Goal: Task Accomplishment & Management: Manage account settings

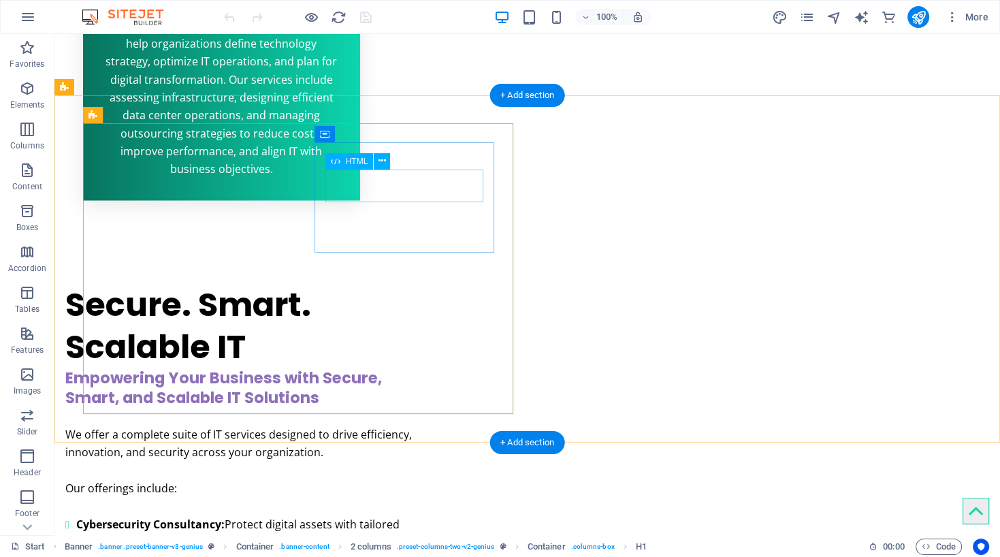
scroll to position [2461, 0]
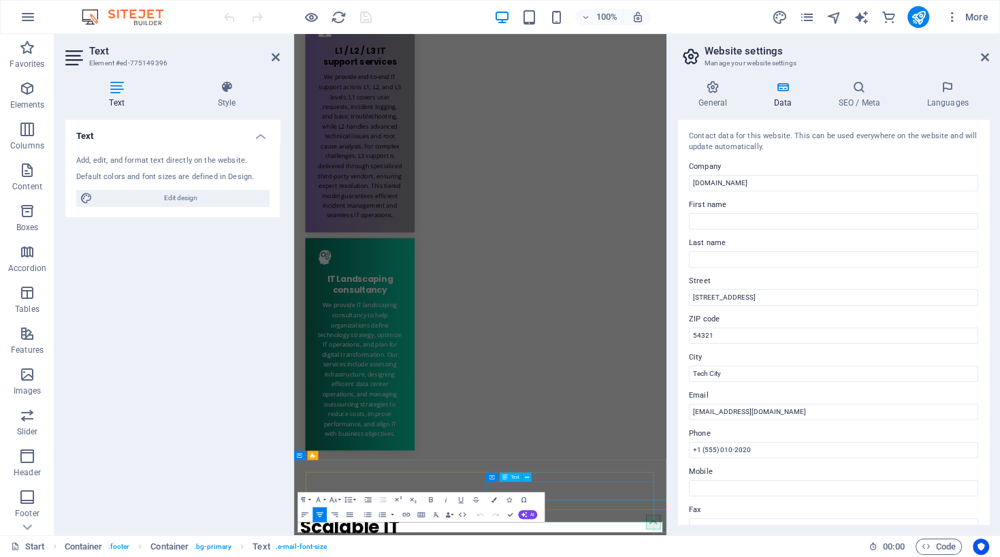
scroll to position [2448, 0]
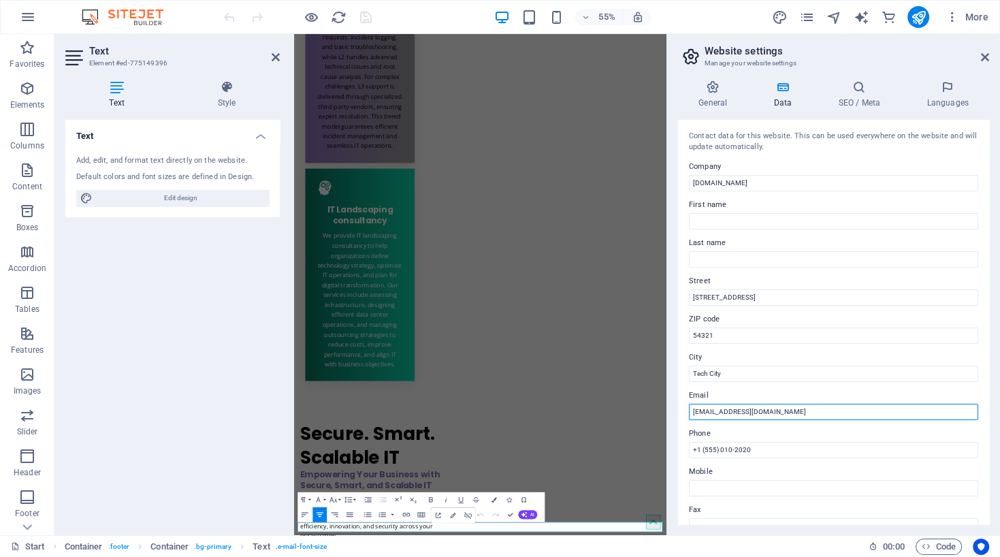
click at [781, 410] on input "info@securepandasol.com" at bounding box center [833, 412] width 289 height 16
type input "[EMAIL_ADDRESS][DOMAIN_NAME]"
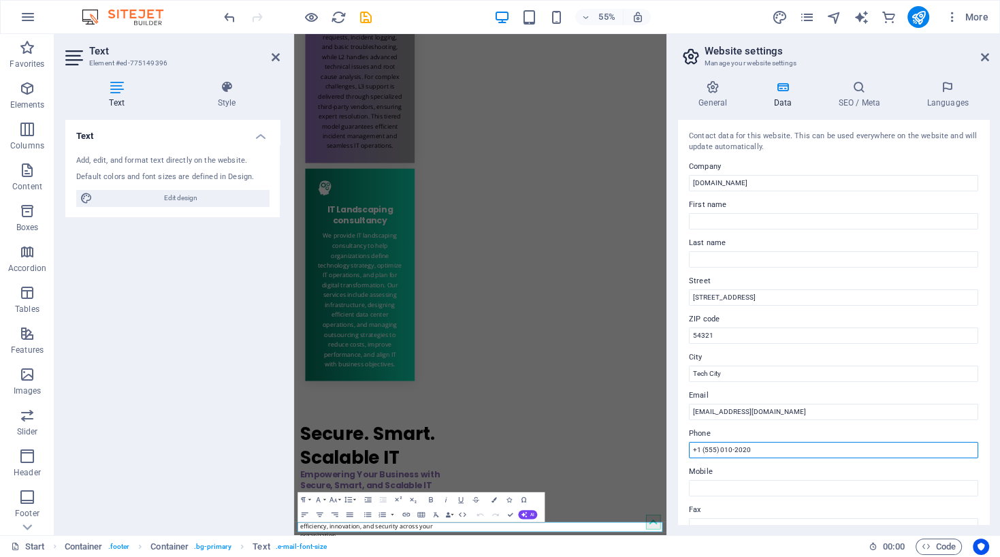
click at [759, 453] on input "+1 (555) 010-2020" at bounding box center [833, 450] width 289 height 16
drag, startPoint x: 760, startPoint y: 449, endPoint x: 678, endPoint y: 446, distance: 81.7
click at [689, 446] on input "+1 (555) 010-2020" at bounding box center [833, 450] width 289 height 16
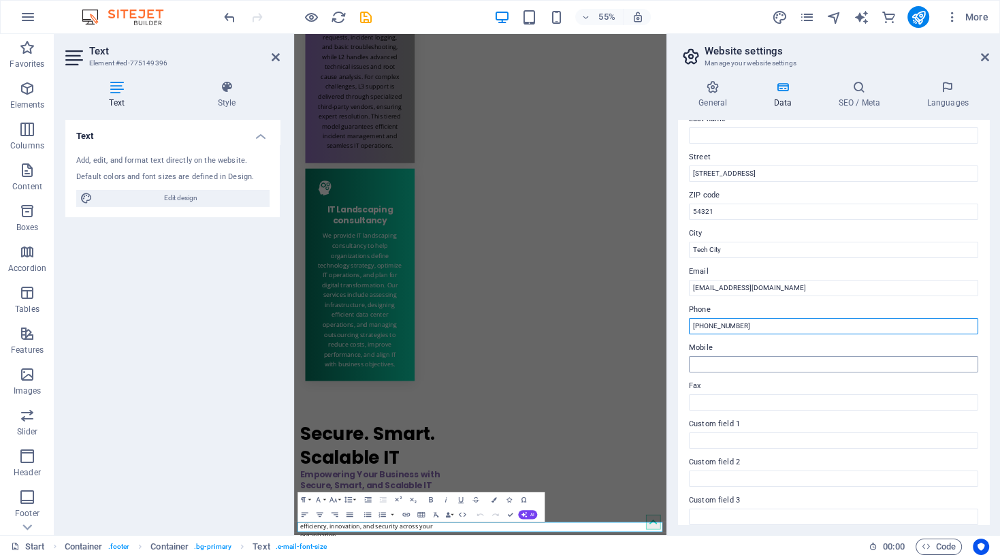
type input "+92-329-0909-111"
click at [710, 363] on input "Mobile" at bounding box center [833, 364] width 289 height 16
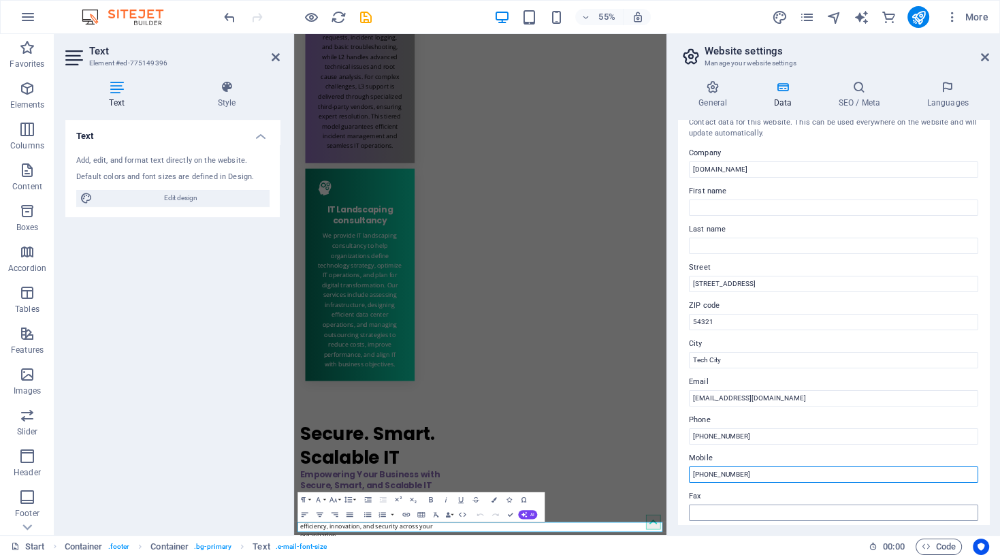
scroll to position [0, 0]
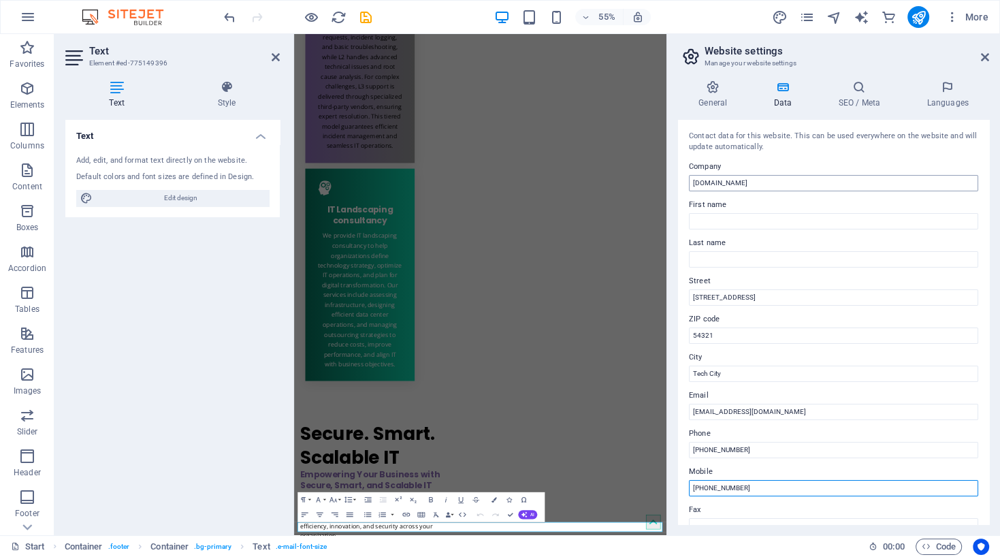
type input "+966-50-8849503"
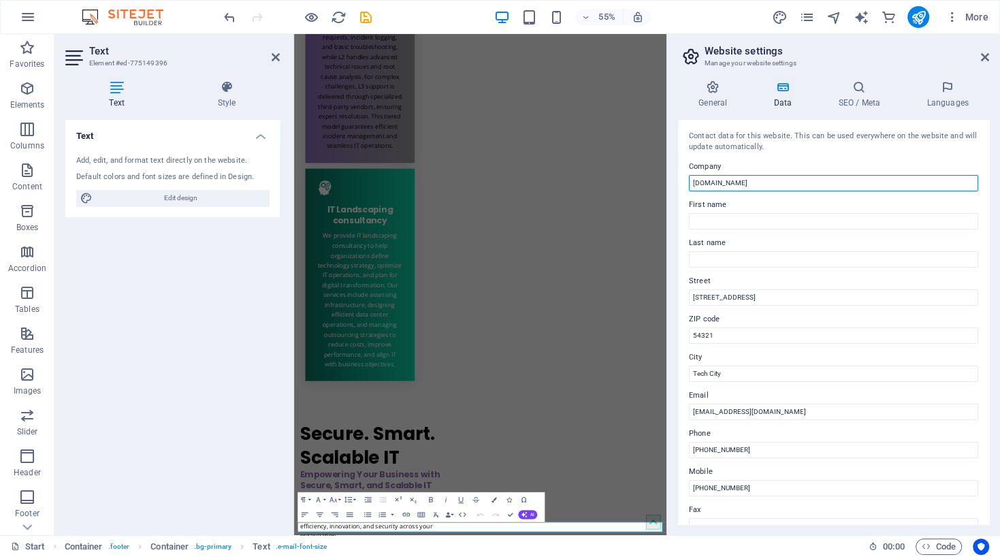
drag, startPoint x: 764, startPoint y: 182, endPoint x: 679, endPoint y: 176, distance: 84.6
click at [689, 176] on input "securepandasol.com" at bounding box center [833, 183] width 289 height 16
type input "[DOMAIN_NAME]"
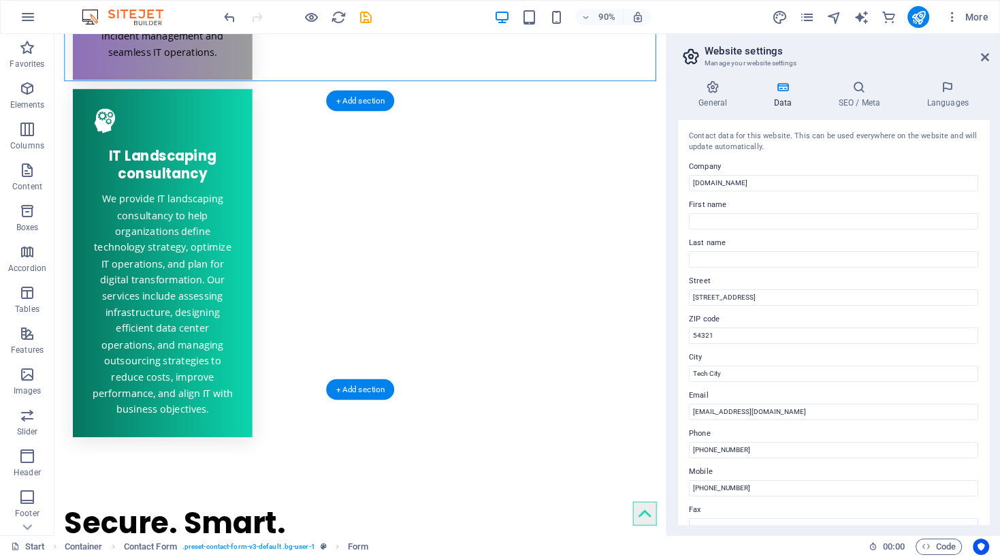
scroll to position [2679, 0]
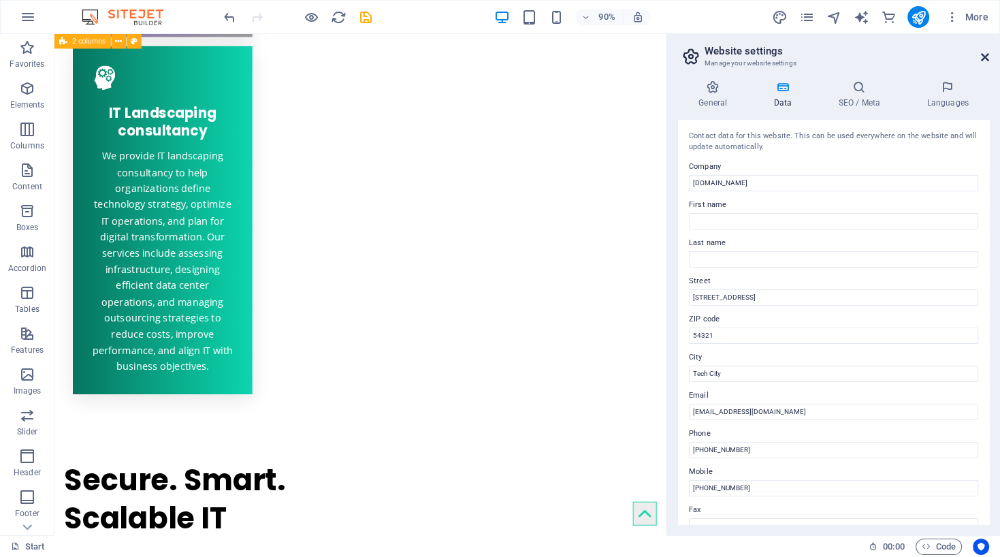
drag, startPoint x: 987, startPoint y: 53, endPoint x: 795, endPoint y: 82, distance: 194.0
click at [987, 53] on icon at bounding box center [985, 57] width 8 height 11
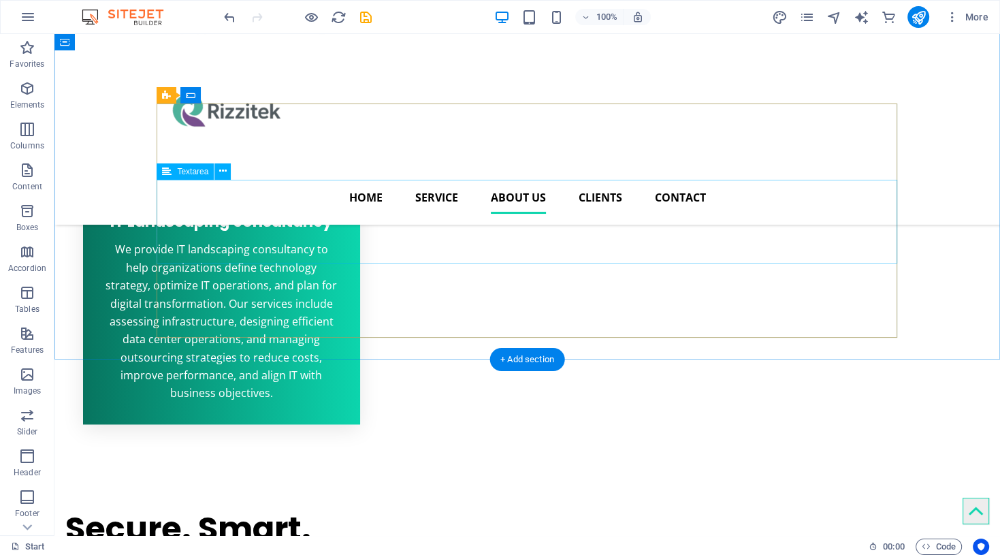
scroll to position [2030, 0]
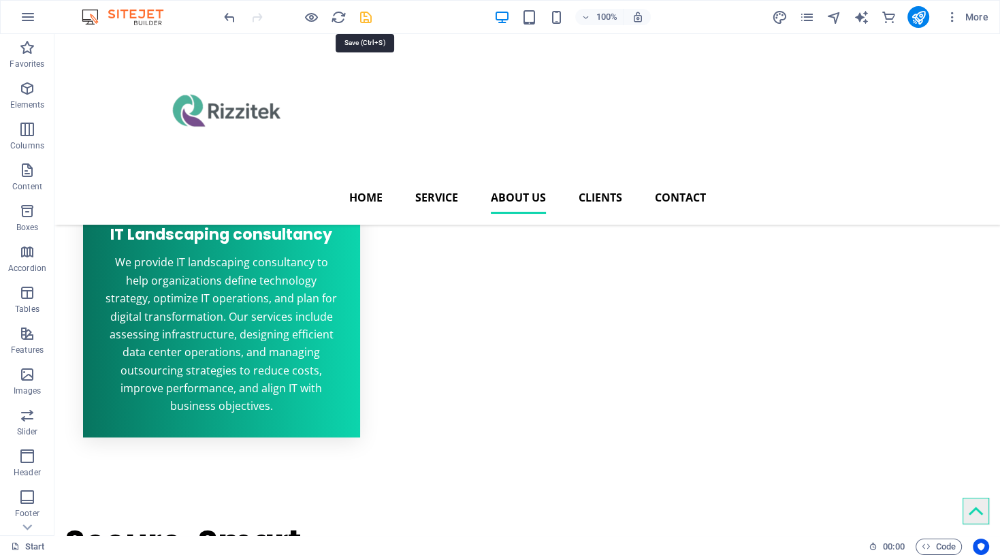
click at [365, 18] on icon "save" at bounding box center [366, 18] width 16 height 16
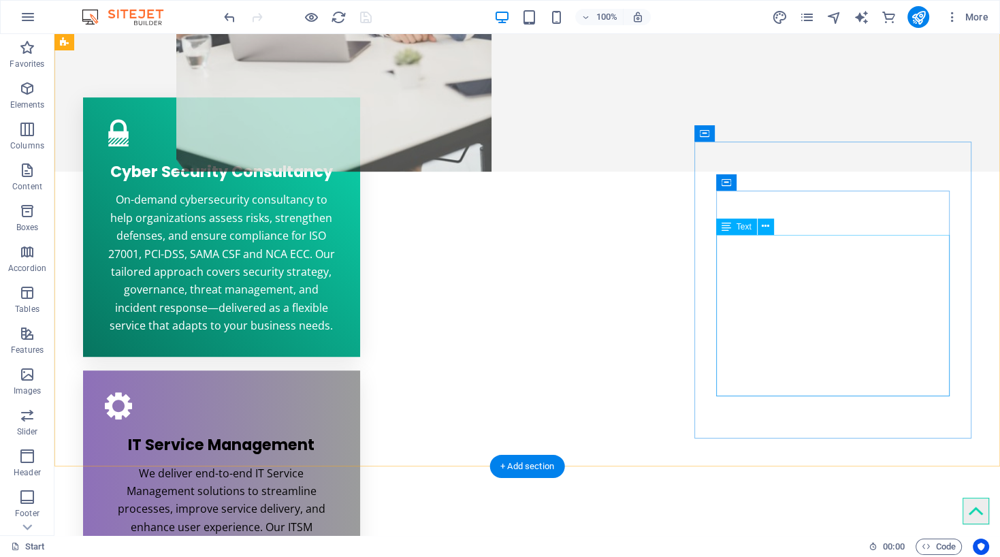
scroll to position [736, 0]
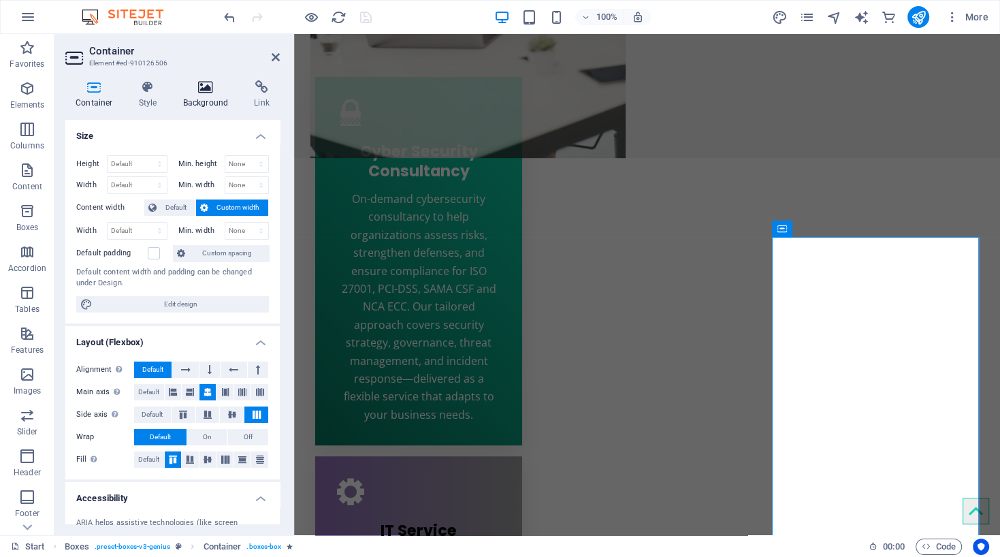
click at [208, 93] on icon at bounding box center [206, 87] width 66 height 14
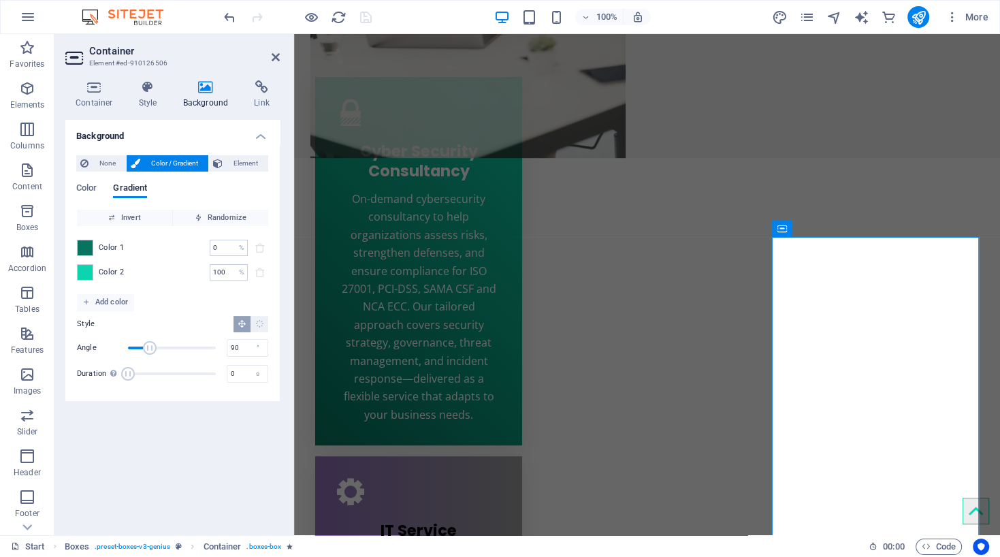
click at [110, 272] on span "Color 2" at bounding box center [112, 272] width 26 height 11
click at [84, 270] on span at bounding box center [85, 272] width 15 height 15
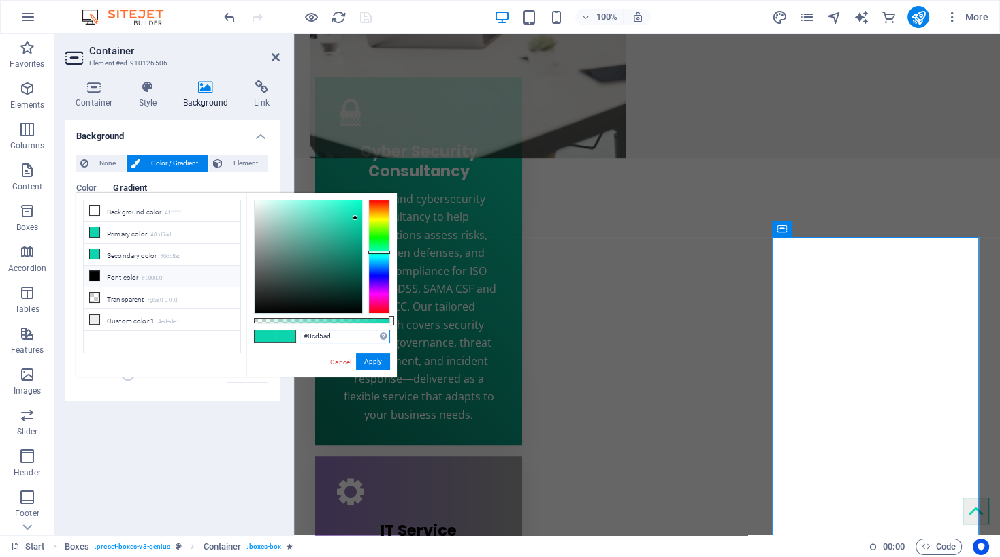
drag, startPoint x: 343, startPoint y: 338, endPoint x: 287, endPoint y: 338, distance: 56.5
click at [299, 338] on input "#0cd5ad" at bounding box center [344, 336] width 91 height 14
click at [342, 364] on link "Cancel" at bounding box center [341, 362] width 24 height 10
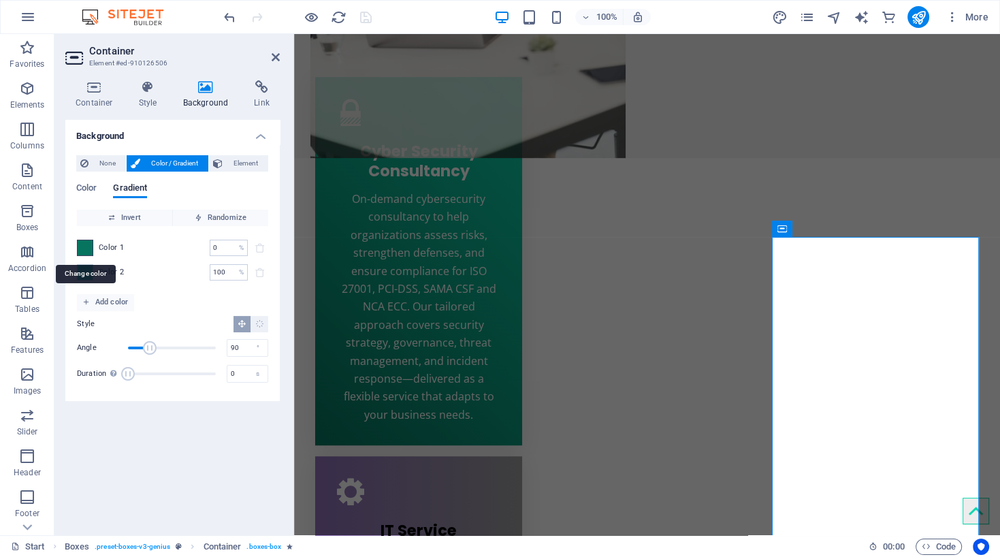
click at [84, 245] on span at bounding box center [85, 247] width 15 height 15
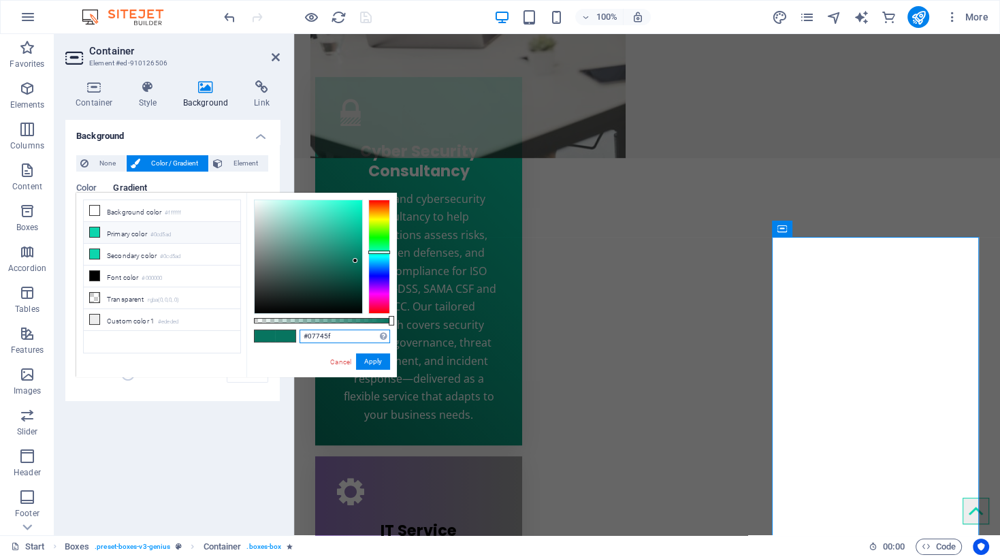
drag, startPoint x: 337, startPoint y: 336, endPoint x: 293, endPoint y: 336, distance: 44.2
click at [299, 336] on input "#07745f" at bounding box center [344, 336] width 91 height 14
paste input "cd5ad"
type input "#0cd5ad"
click at [369, 358] on button "Apply" at bounding box center [373, 361] width 34 height 16
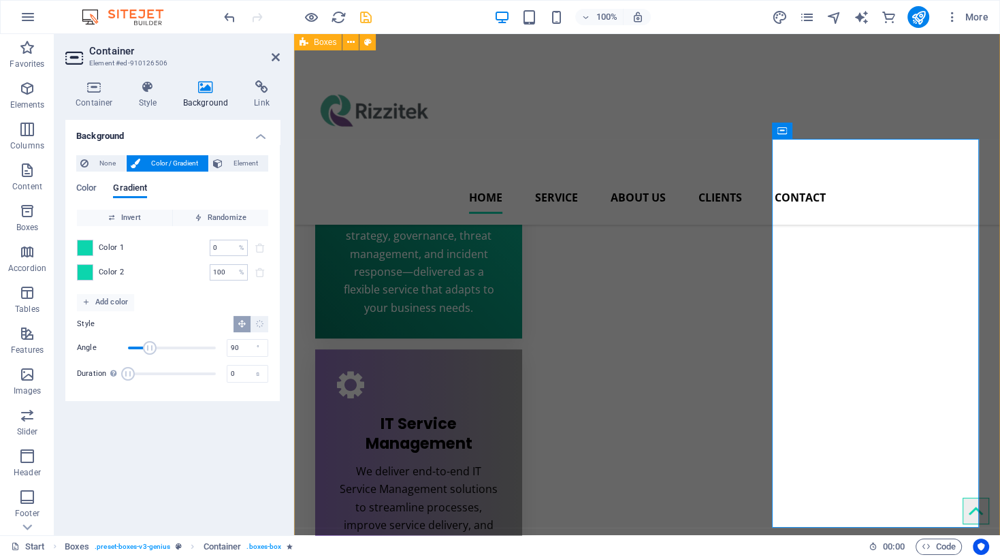
scroll to position [809, 0]
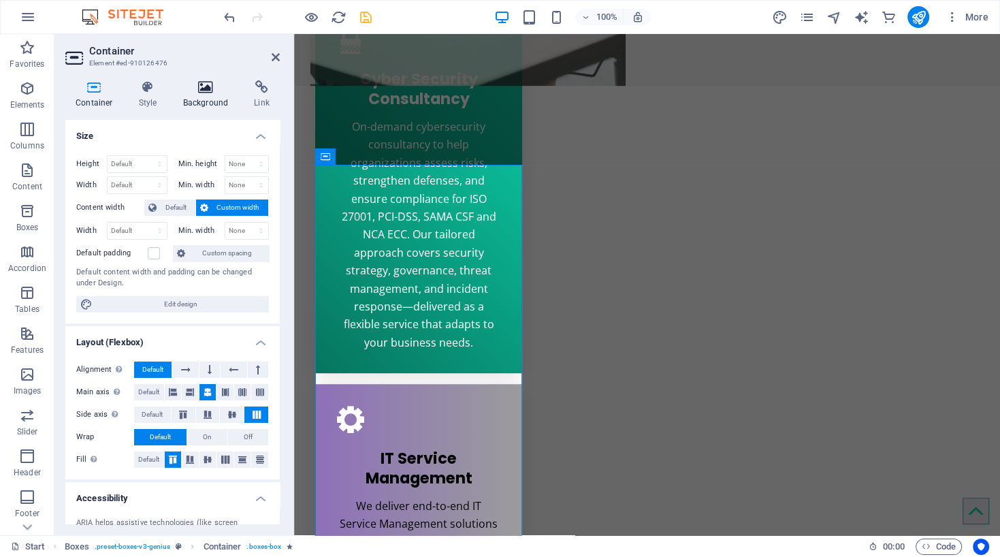
click at [195, 92] on icon at bounding box center [206, 87] width 66 height 14
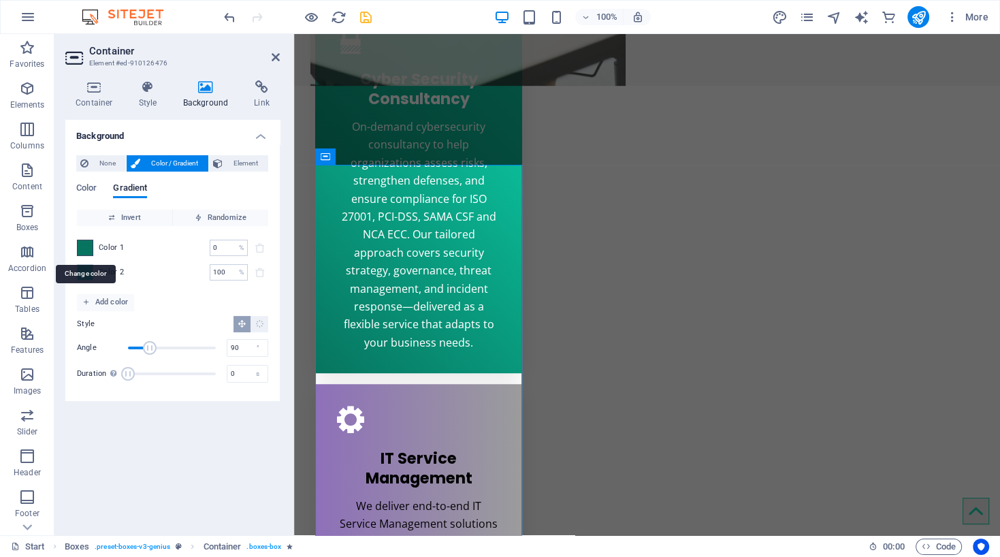
click at [81, 246] on span at bounding box center [85, 247] width 15 height 15
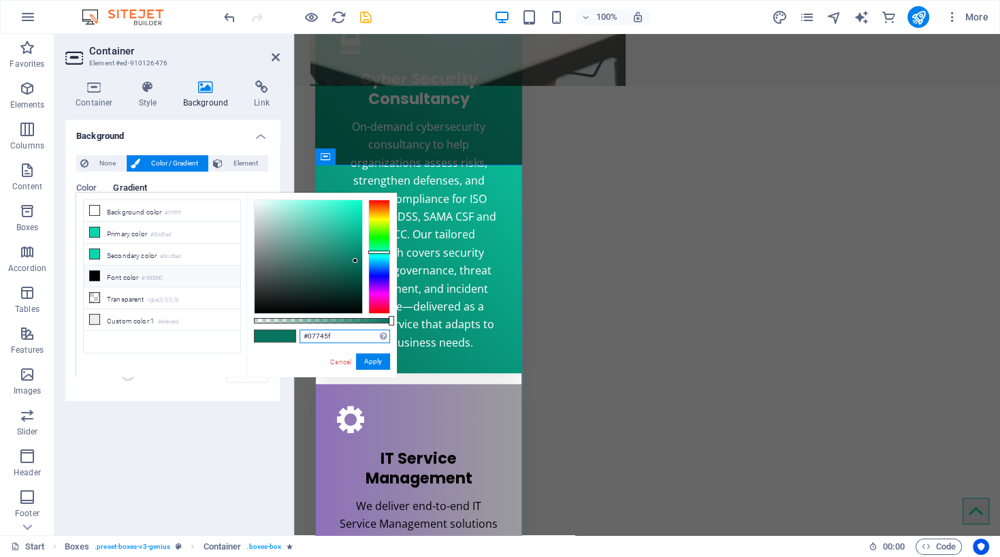
drag, startPoint x: 339, startPoint y: 338, endPoint x: 294, endPoint y: 336, distance: 45.0
click at [299, 336] on input "#07745f" at bounding box center [344, 336] width 91 height 14
paste input "cd5ad"
type input "#0cd5ad"
click at [367, 360] on button "Apply" at bounding box center [373, 361] width 34 height 16
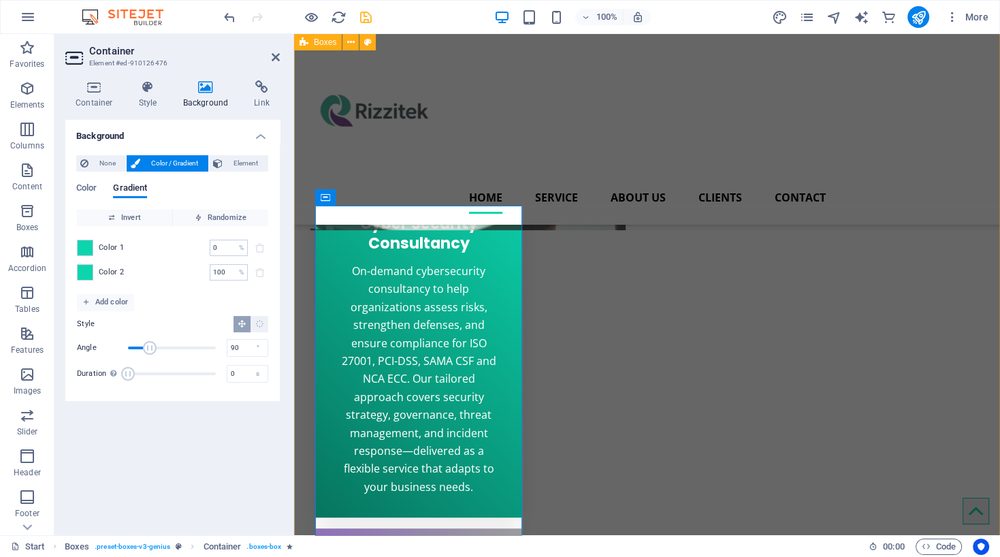
scroll to position [593, 0]
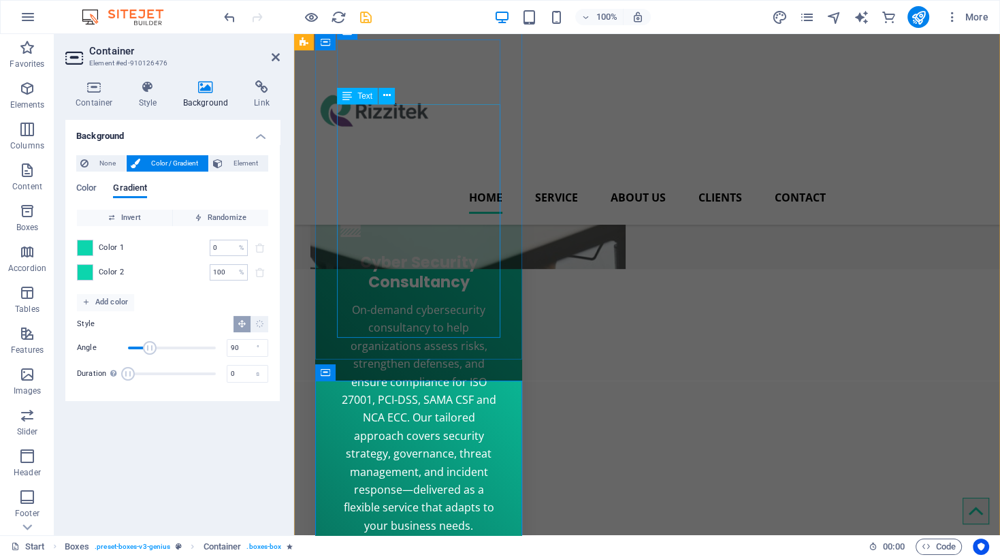
click at [451, 301] on div "On-demand cybersecurity consultancy to help organizations assess risks, strengt…" at bounding box center [418, 417] width 163 height 233
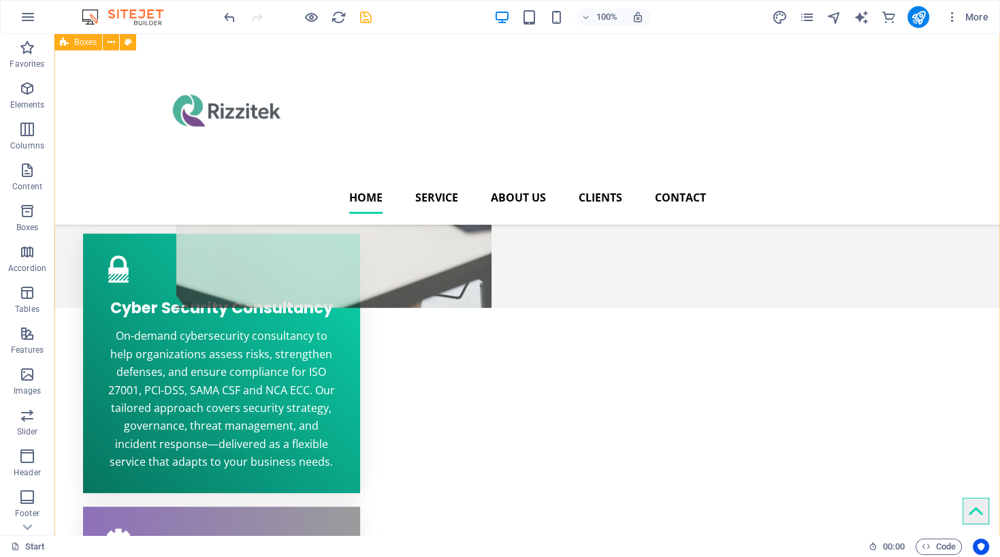
scroll to position [449, 0]
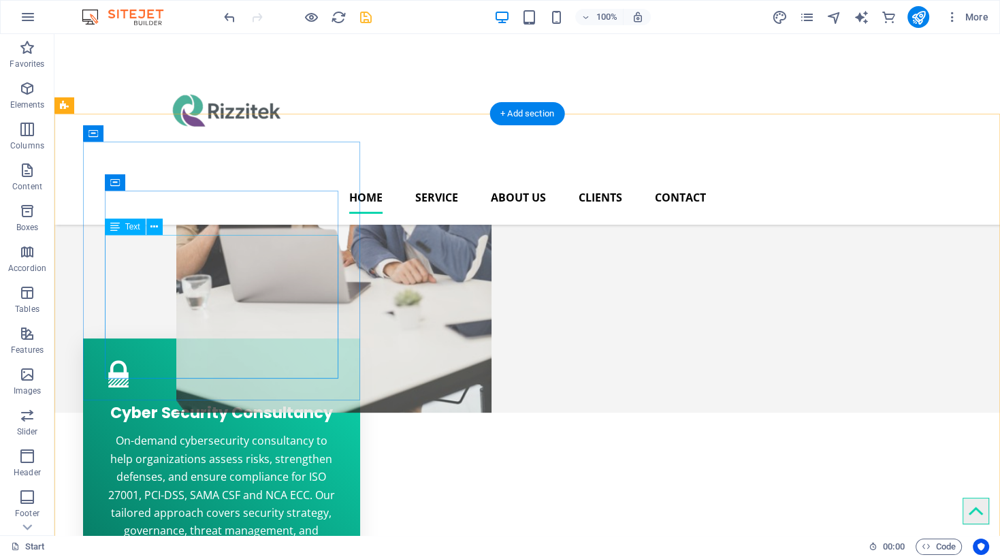
click at [337, 431] on div "On-demand cybersecurity consultancy to help organizations assess risks, strengt…" at bounding box center [221, 503] width 233 height 144
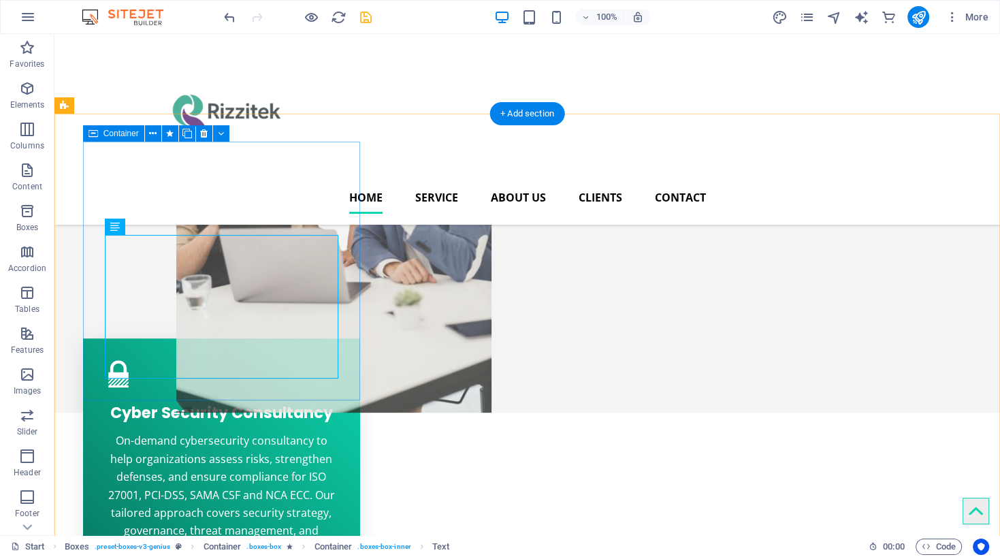
click at [345, 338] on div "Cyber Security Consultancy On-demand cybersecurity consultancy to help organiza…" at bounding box center [221, 467] width 277 height 259
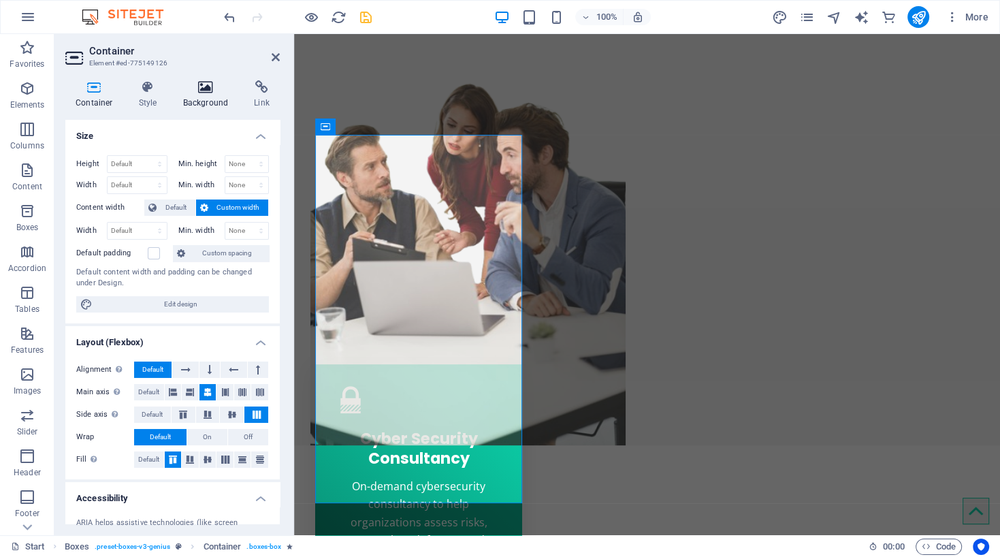
click at [206, 92] on icon at bounding box center [206, 87] width 66 height 14
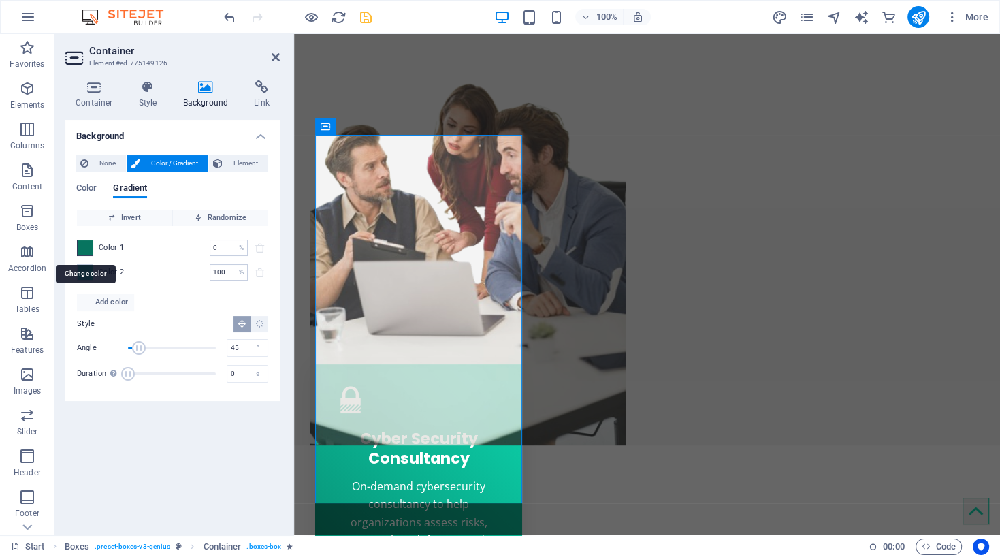
click at [84, 248] on span at bounding box center [85, 247] width 15 height 15
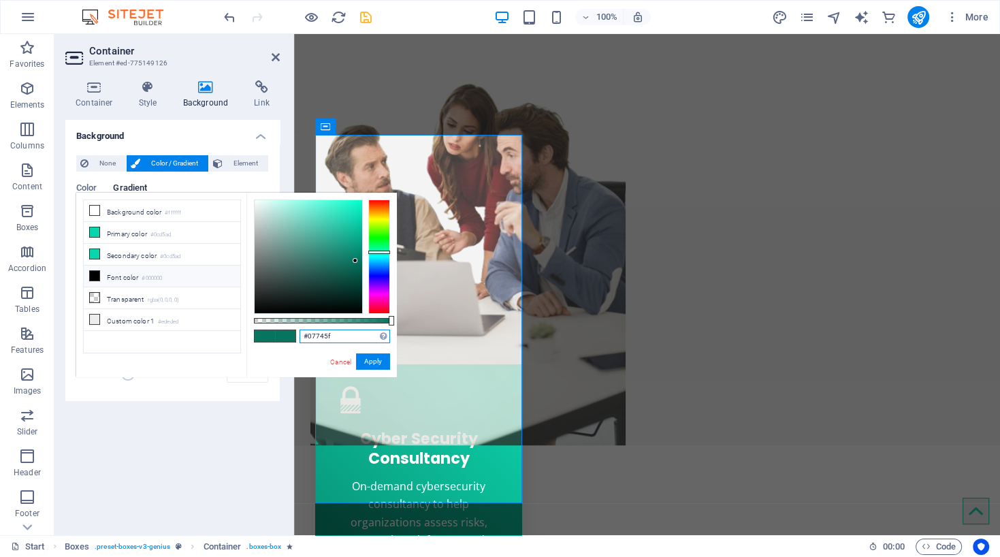
drag, startPoint x: 339, startPoint y: 338, endPoint x: 295, endPoint y: 334, distance: 44.4
click at [299, 335] on input "#07745f" at bounding box center [344, 336] width 91 height 14
paste input "cd5ad"
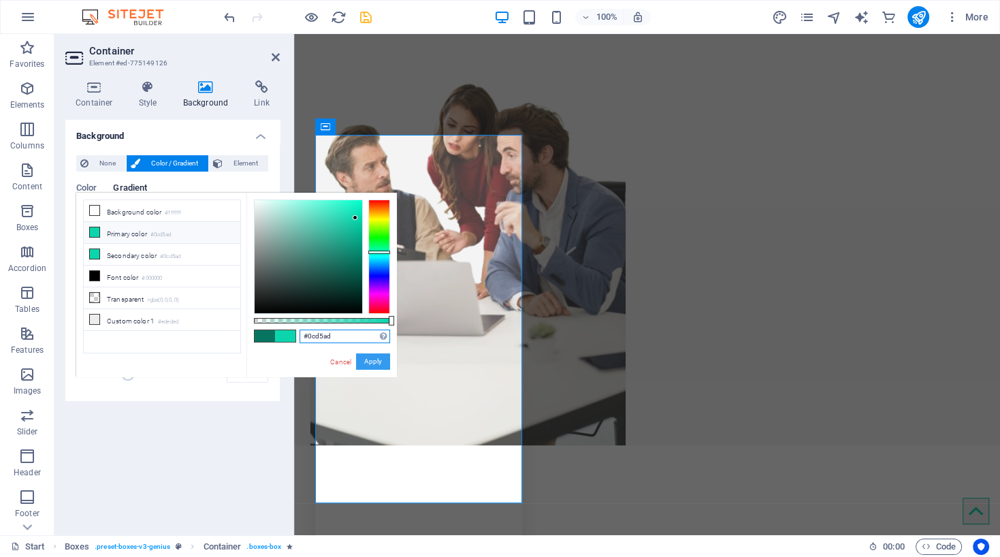
type input "#0cd5ad"
click at [372, 359] on button "Apply" at bounding box center [373, 361] width 34 height 16
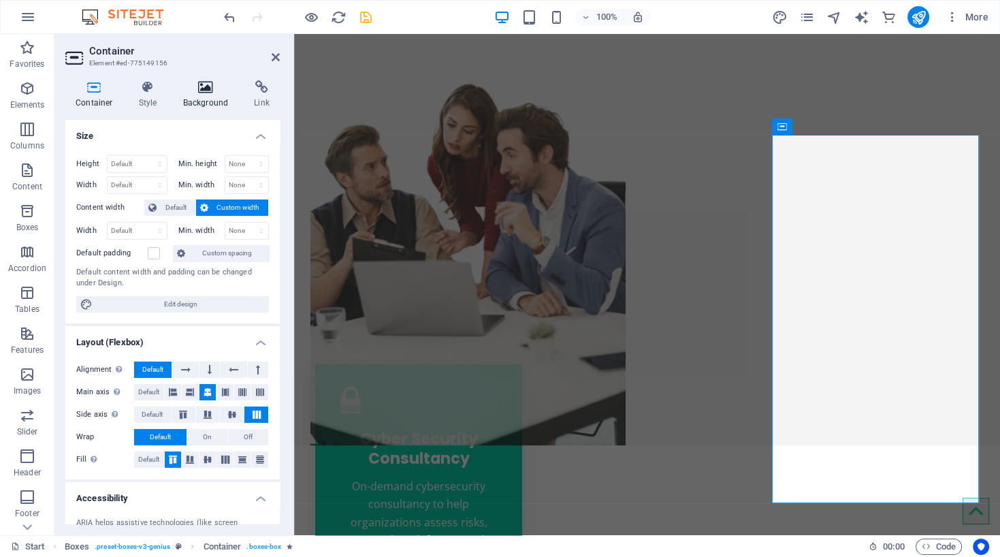
click at [212, 89] on icon at bounding box center [206, 87] width 66 height 14
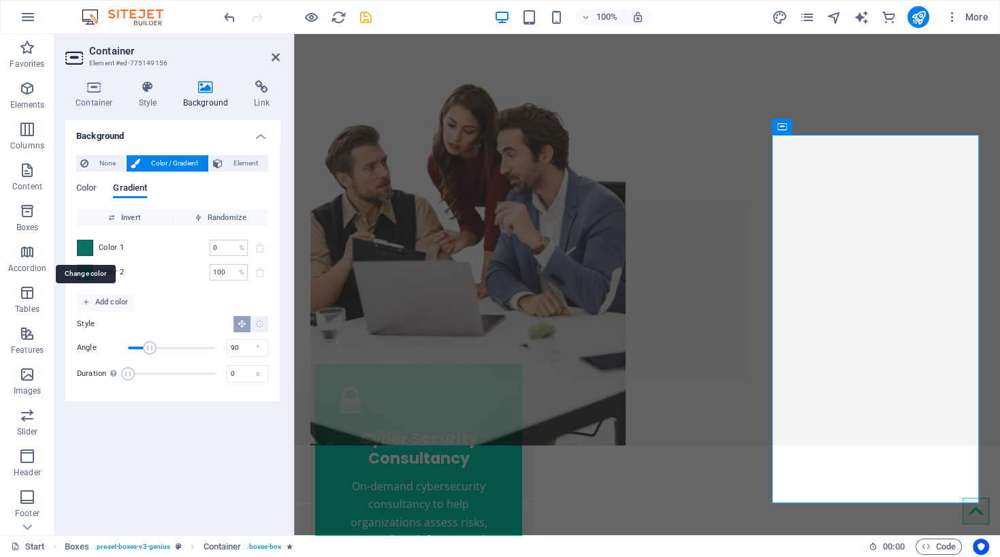
click at [88, 244] on span at bounding box center [85, 247] width 15 height 15
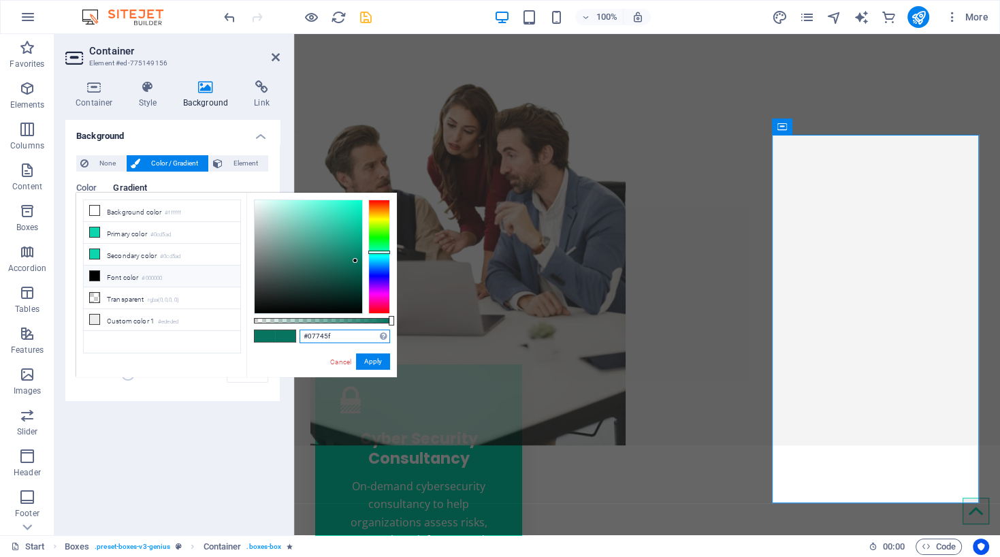
drag, startPoint x: 336, startPoint y: 336, endPoint x: 314, endPoint y: 338, distance: 21.9
click at [299, 336] on input "#07745f" at bounding box center [344, 336] width 91 height 14
paste input "cd5ad"
type input "#0cd5ad"
click at [373, 360] on button "Apply" at bounding box center [373, 361] width 34 height 16
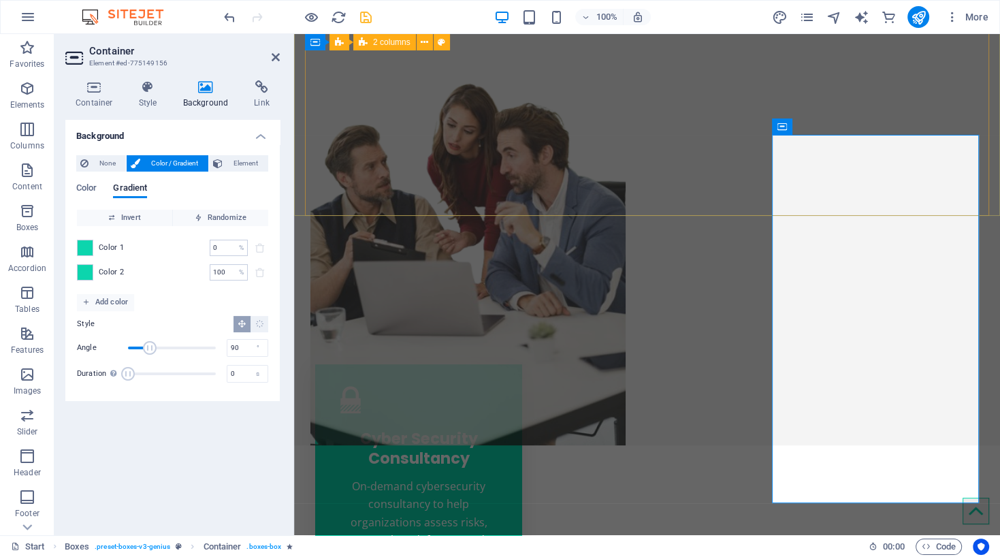
click at [647, 91] on div "Empowering Your Ideas, Driving Growth Get in touch" at bounding box center [647, 110] width 684 height 670
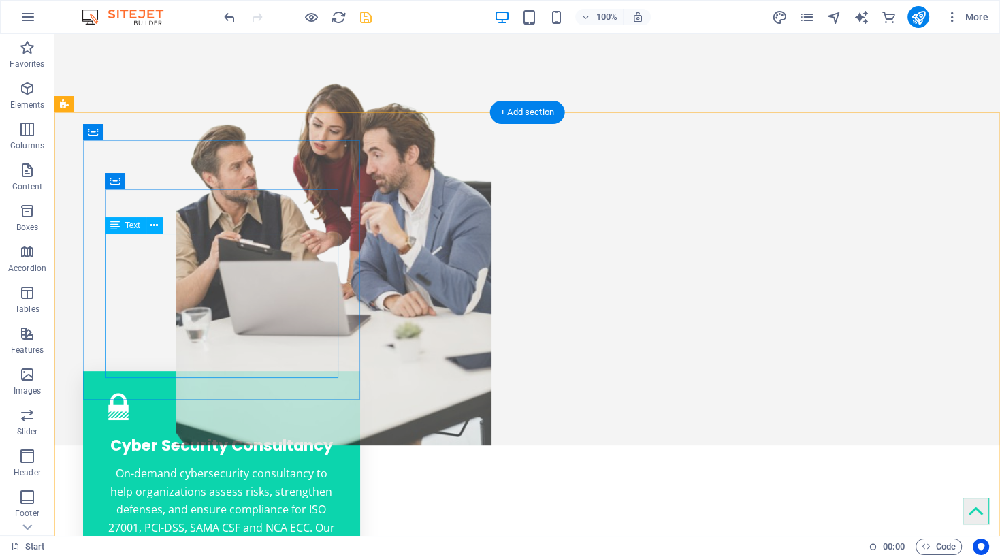
scroll to position [736, 0]
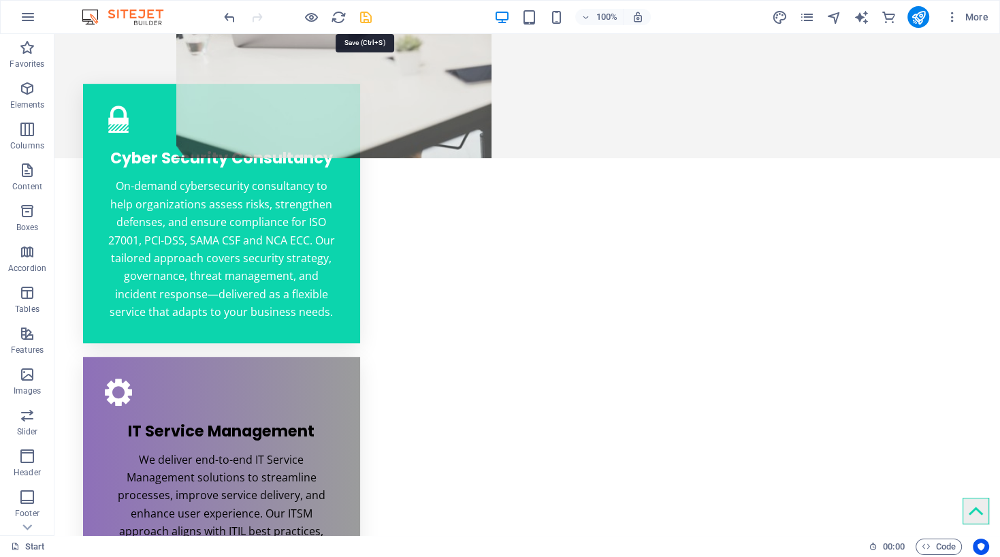
click at [361, 16] on icon "save" at bounding box center [366, 18] width 16 height 16
click at [913, 18] on icon "publish" at bounding box center [918, 18] width 16 height 16
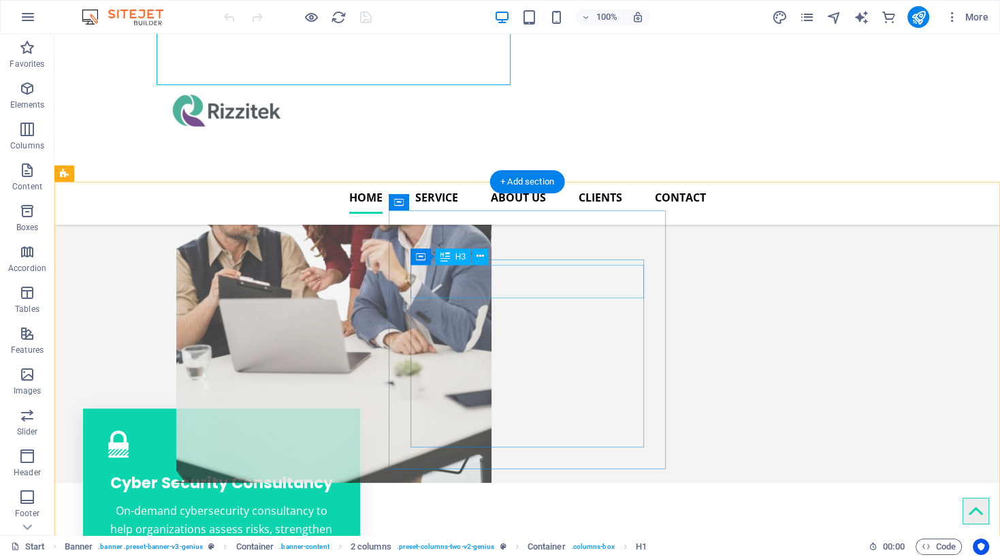
scroll to position [377, 0]
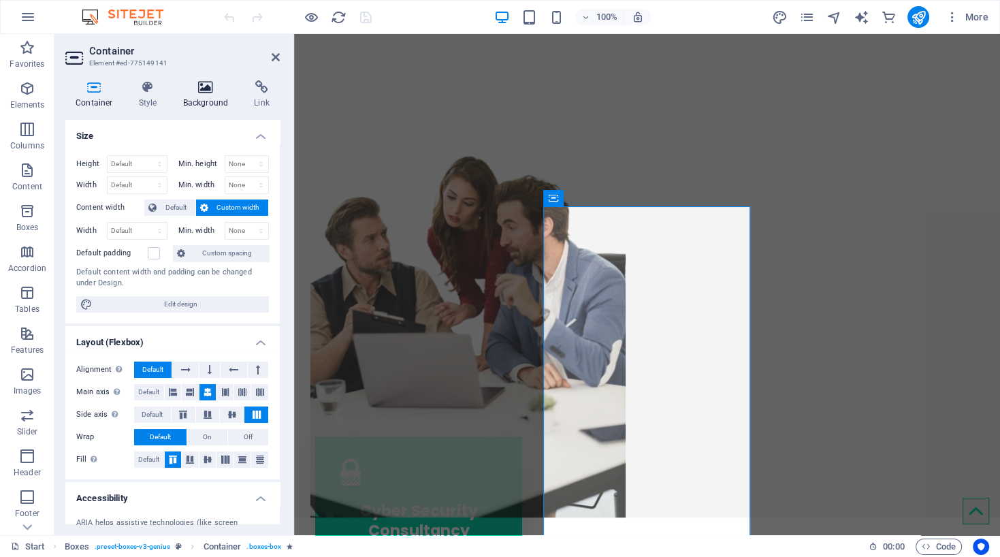
click at [210, 86] on icon at bounding box center [206, 87] width 66 height 14
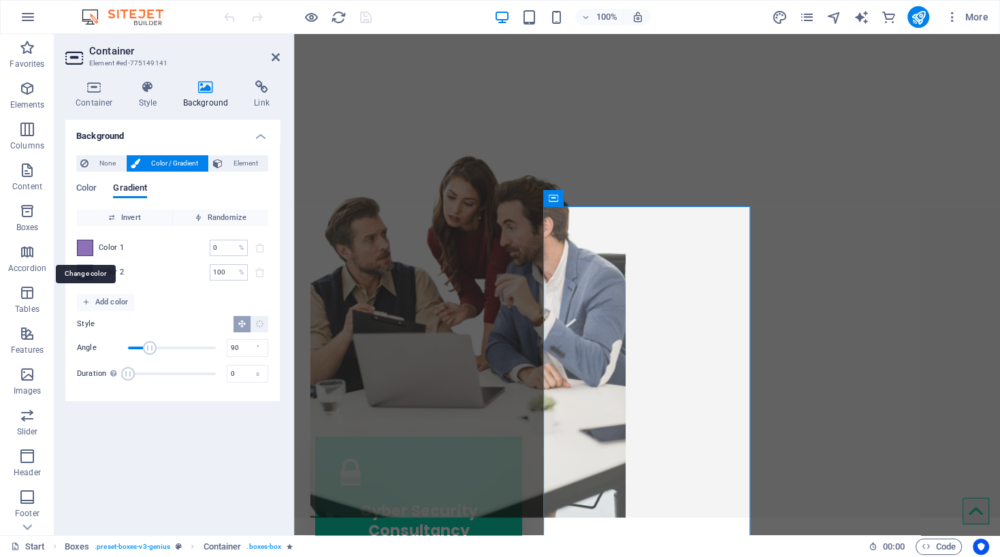
click at [80, 245] on span at bounding box center [85, 247] width 15 height 15
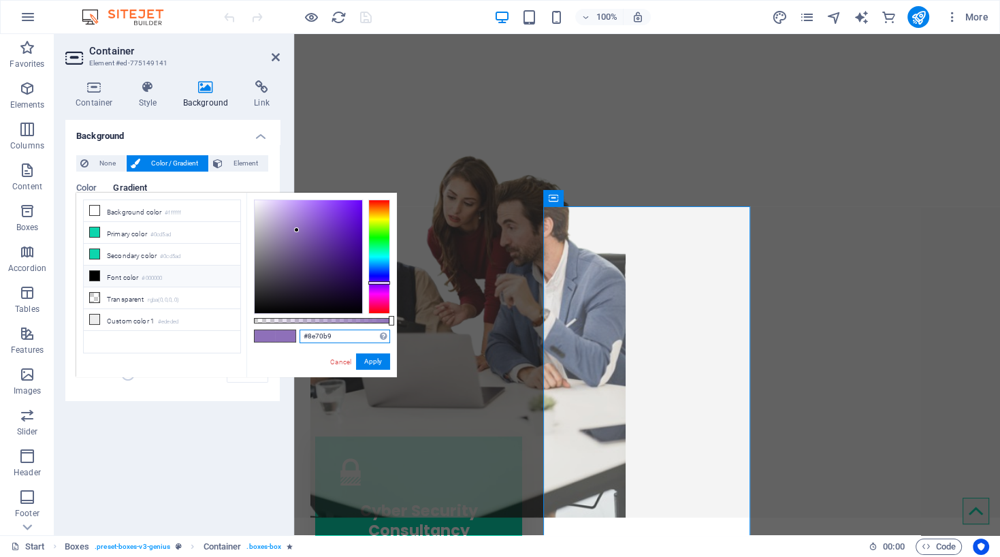
drag, startPoint x: 339, startPoint y: 336, endPoint x: 295, endPoint y: 332, distance: 43.7
click at [299, 332] on input "#8e70b9" at bounding box center [344, 336] width 91 height 14
click at [334, 361] on link "Cancel" at bounding box center [341, 362] width 24 height 10
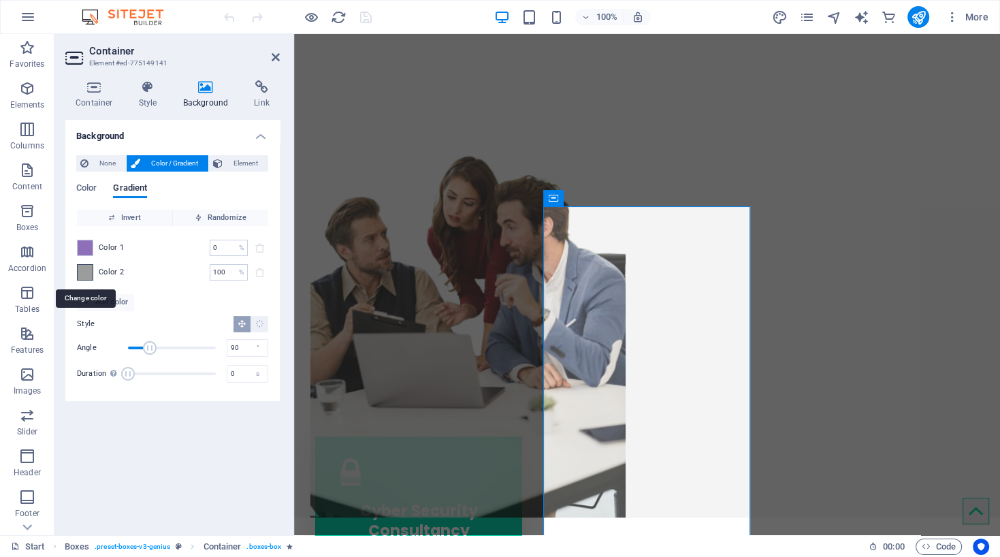
click at [87, 271] on span at bounding box center [85, 272] width 15 height 15
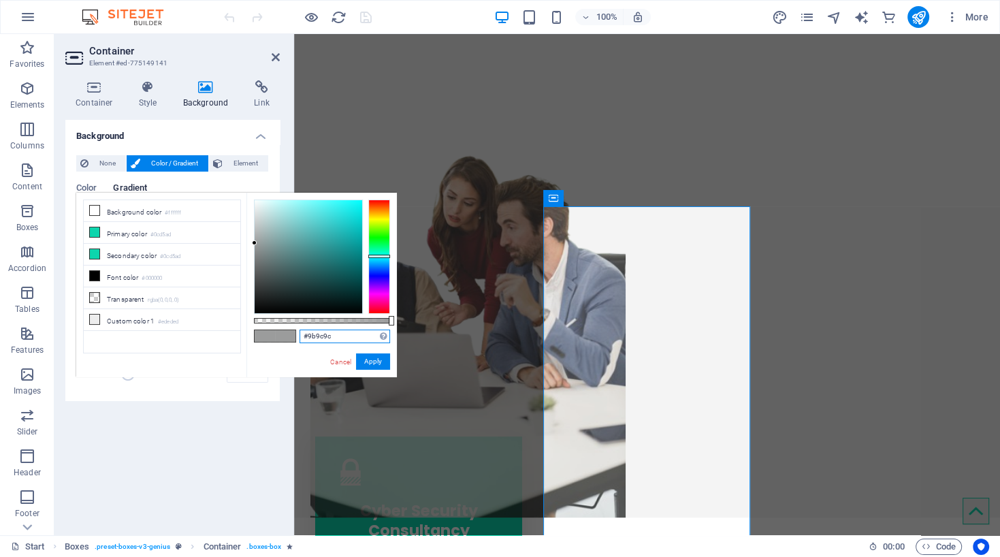
drag, startPoint x: 347, startPoint y: 339, endPoint x: 293, endPoint y: 338, distance: 54.5
click at [299, 338] on input "#9b9c9c" at bounding box center [344, 336] width 91 height 14
paste input "8e70b9"
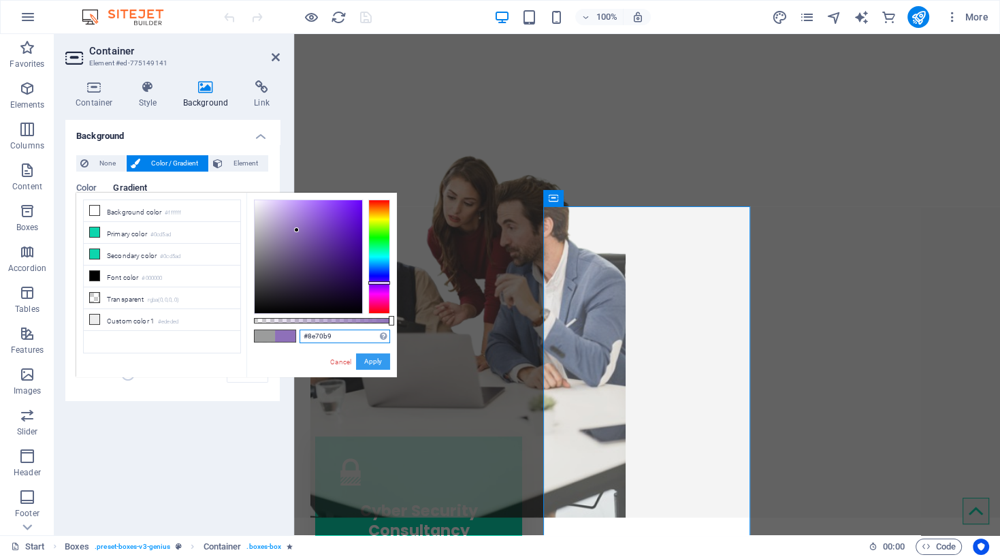
type input "#8e70b9"
click at [372, 358] on button "Apply" at bounding box center [373, 361] width 34 height 16
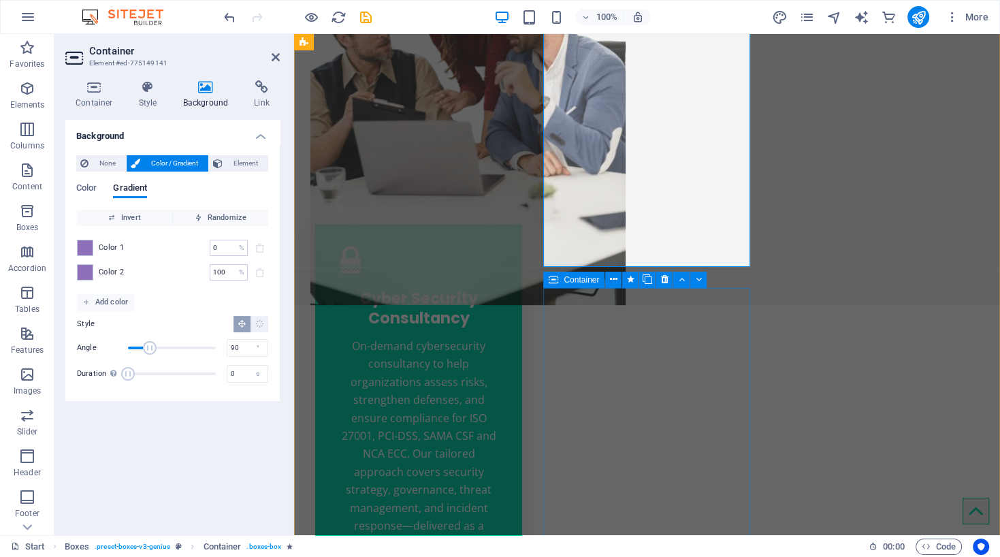
scroll to position [711, 0]
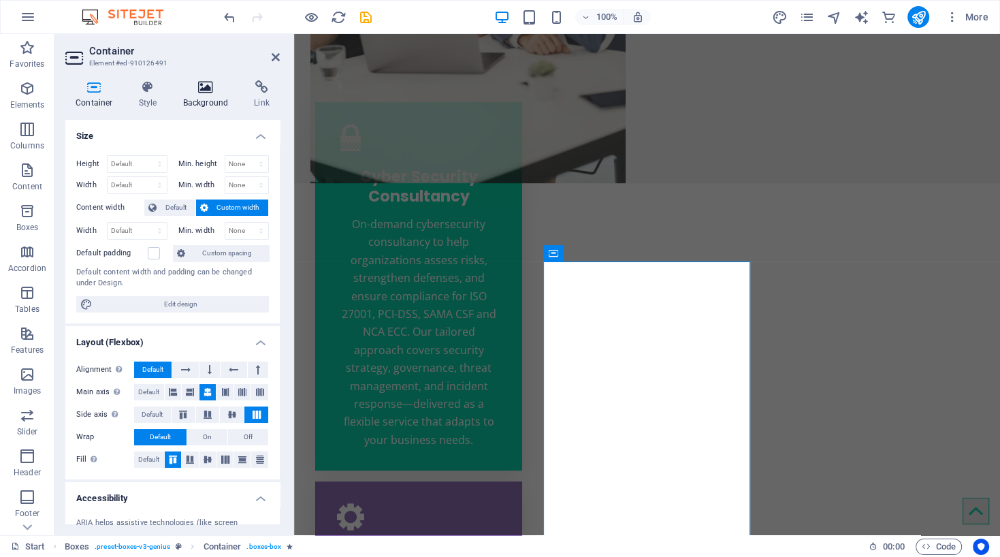
click at [193, 88] on icon at bounding box center [206, 87] width 66 height 14
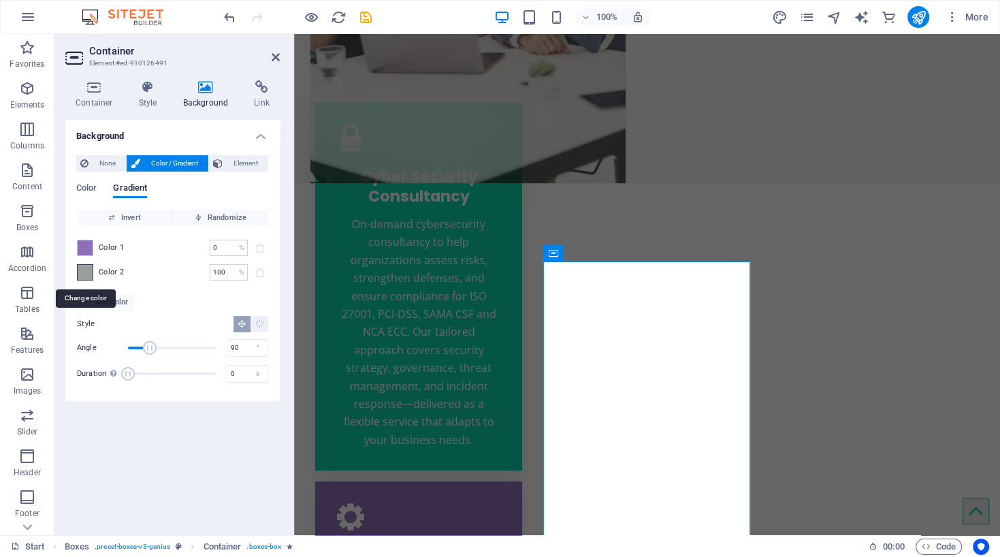
click at [80, 268] on span at bounding box center [85, 272] width 15 height 15
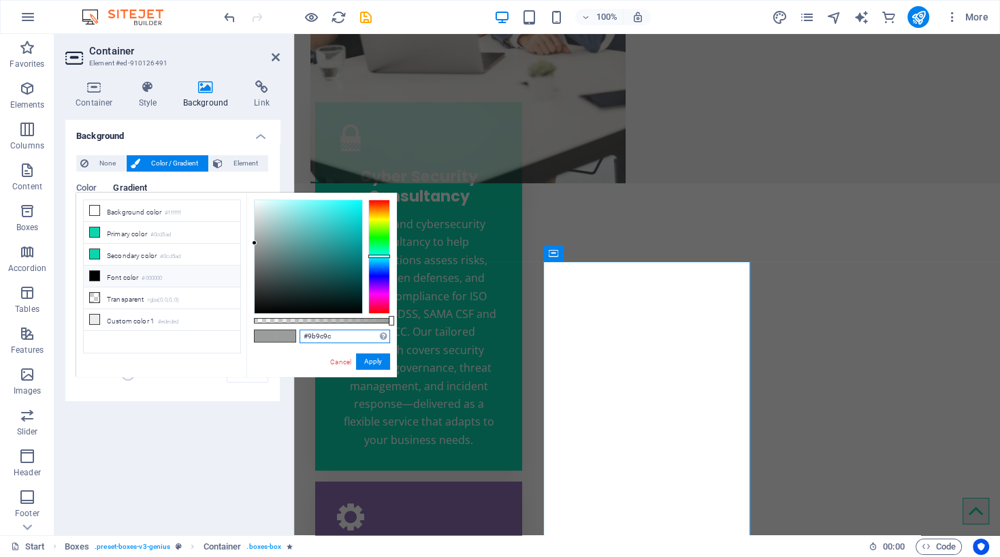
drag, startPoint x: 336, startPoint y: 339, endPoint x: 293, endPoint y: 335, distance: 43.7
click at [299, 335] on input "#9b9c9c" at bounding box center [344, 336] width 91 height 14
paste input "8e70b9"
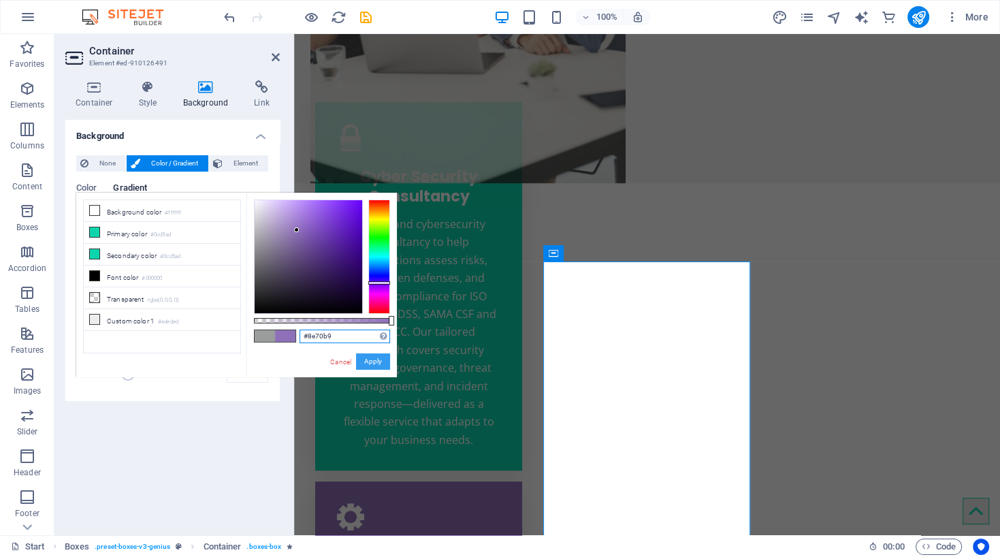
type input "#8e70b9"
click at [370, 361] on button "Apply" at bounding box center [373, 361] width 34 height 16
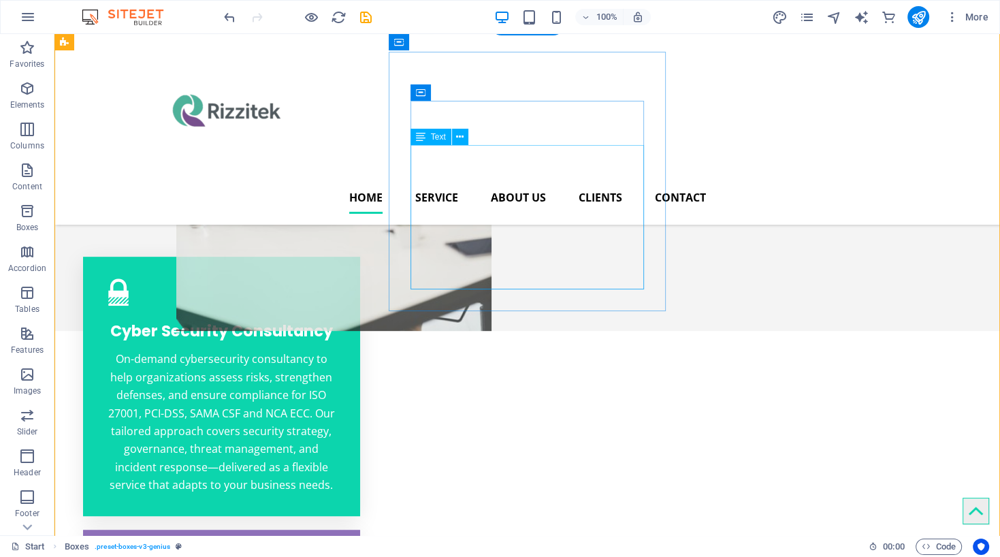
scroll to position [531, 0]
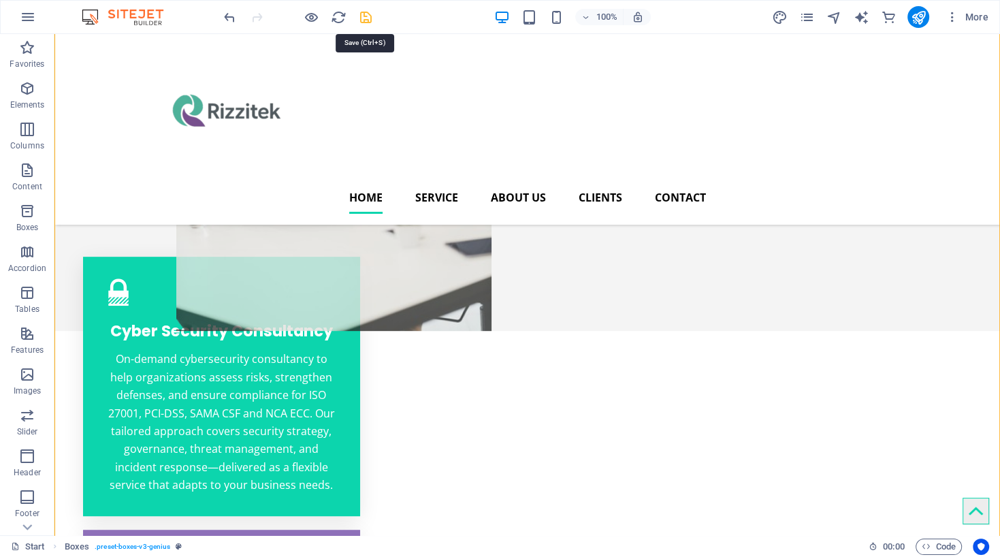
click at [369, 19] on icon "save" at bounding box center [366, 18] width 16 height 16
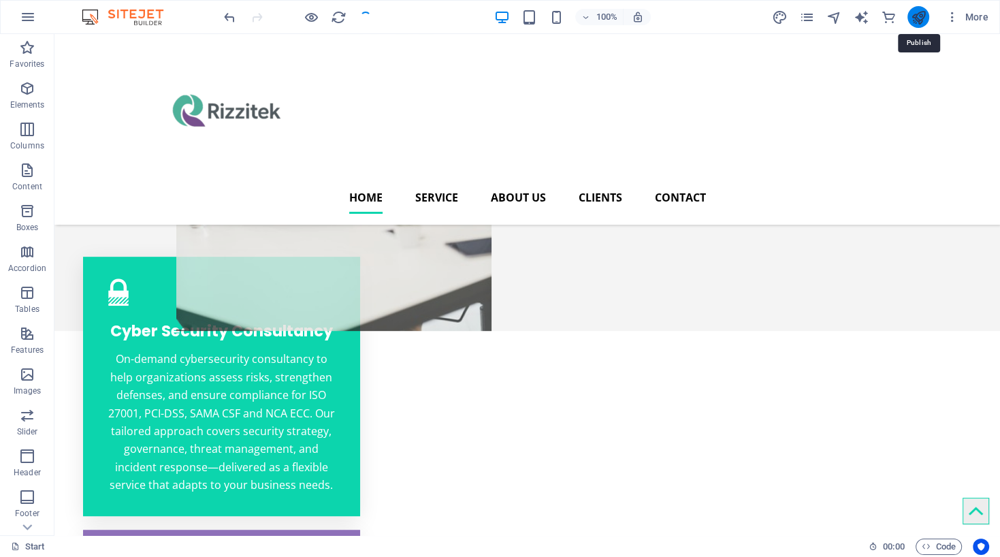
click at [919, 15] on icon "publish" at bounding box center [918, 18] width 16 height 16
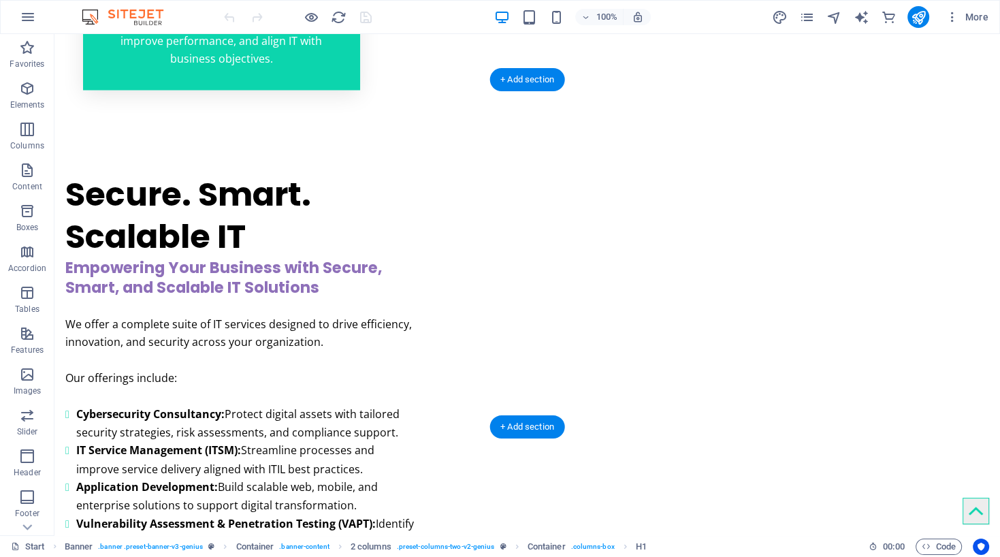
scroll to position [2461, 0]
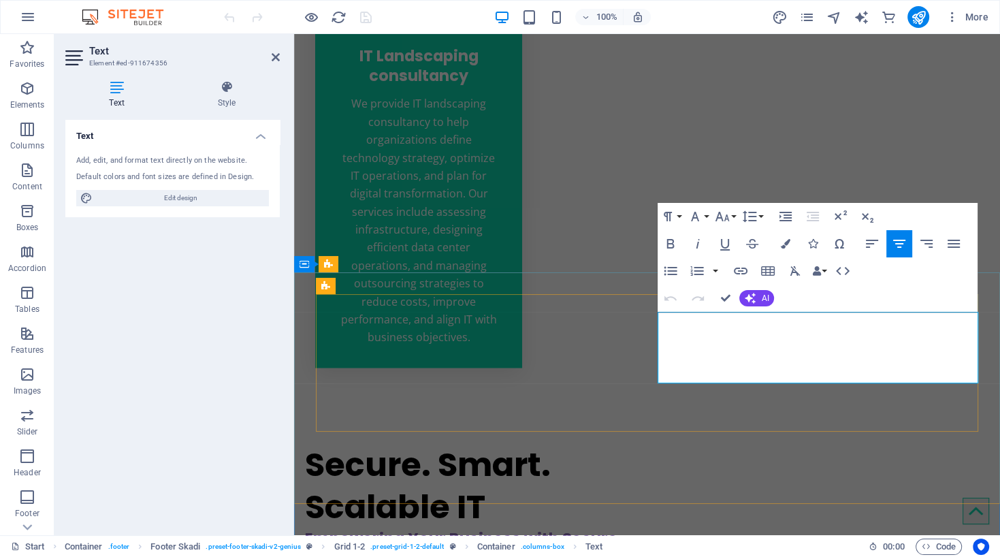
drag, startPoint x: 755, startPoint y: 358, endPoint x: 882, endPoint y: 358, distance: 127.3
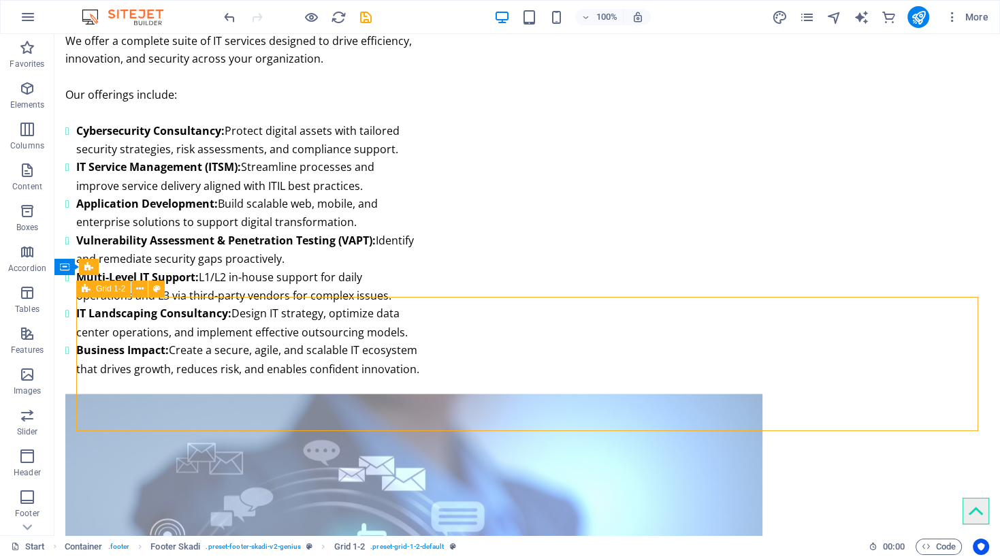
scroll to position [2461, 0]
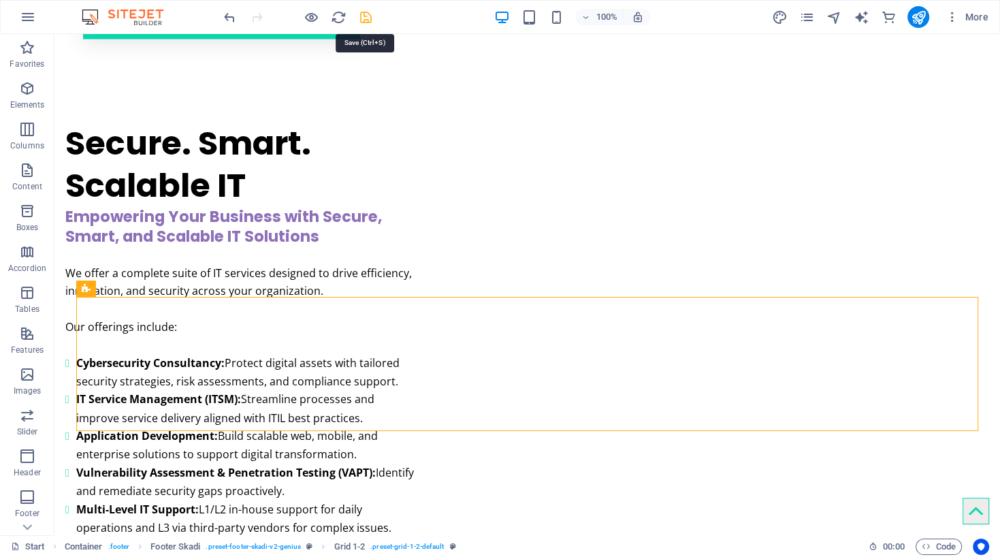
click at [367, 13] on icon "save" at bounding box center [366, 18] width 16 height 16
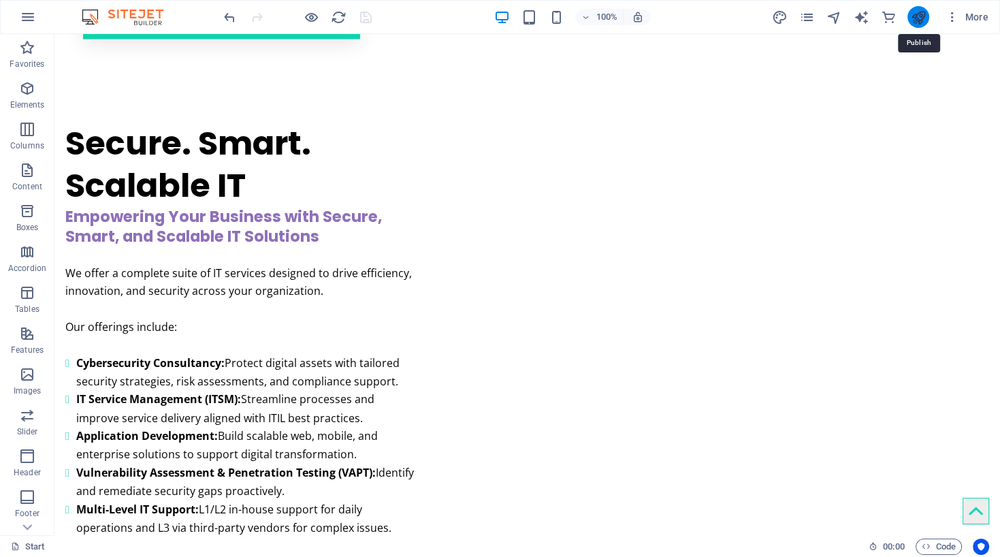
click at [916, 23] on icon "publish" at bounding box center [918, 18] width 16 height 16
